Goal: Check status: Check status

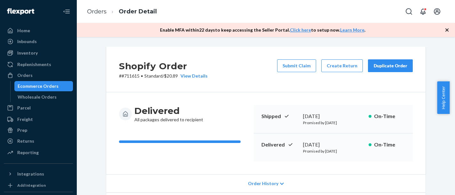
click at [36, 88] on div "Ecommerce Orders" at bounding box center [38, 86] width 41 height 6
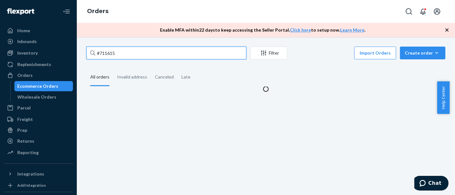
click at [149, 53] on input "#711615" at bounding box center [166, 53] width 160 height 13
paste input "412"
type input "#711412"
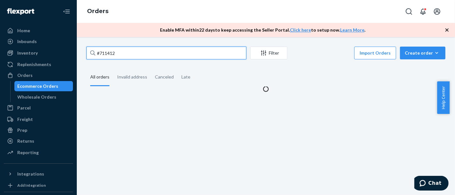
click at [141, 49] on input "#711412" at bounding box center [166, 53] width 160 height 13
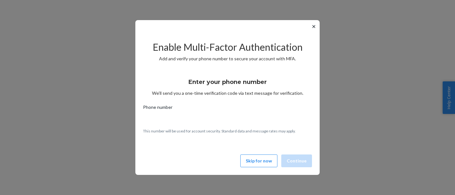
click at [260, 163] on button "Skip for now" at bounding box center [258, 161] width 37 height 13
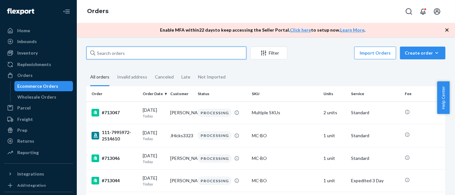
click at [188, 57] on input "text" at bounding box center [166, 53] width 160 height 13
paste input "#711412"
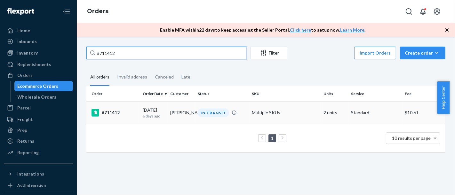
type input "#711412"
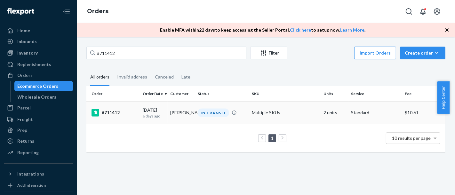
click at [110, 116] on div "#711412" at bounding box center [115, 113] width 46 height 8
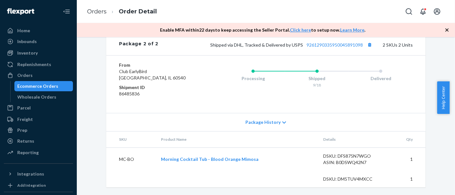
scroll to position [448, 0]
click at [338, 47] on link "9261290335950045891098" at bounding box center [335, 44] width 56 height 5
